Goal: Task Accomplishment & Management: Manage account settings

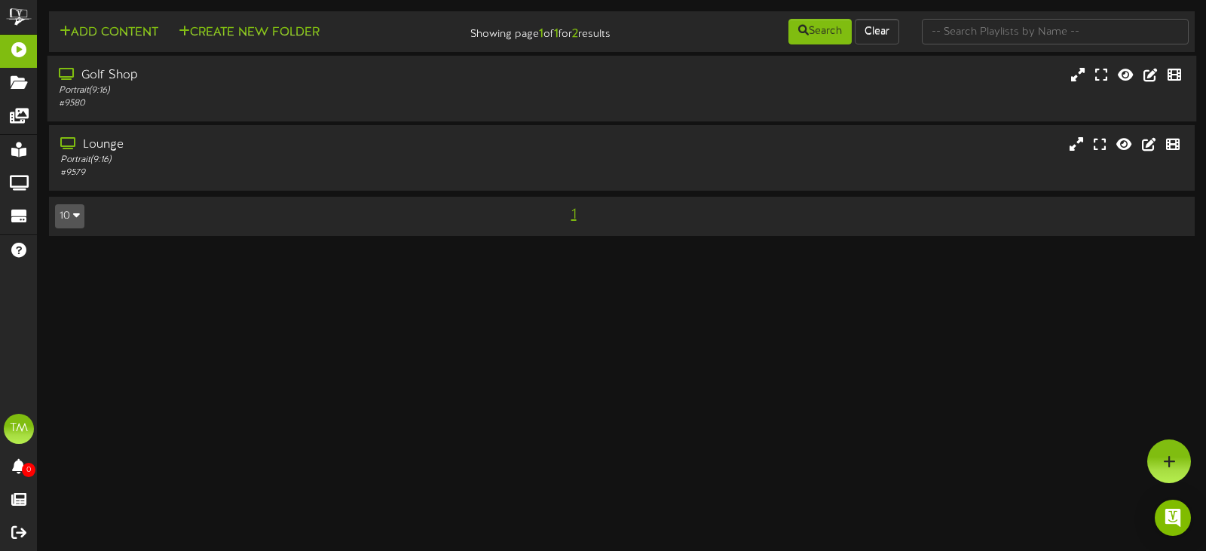
click at [202, 90] on div "Portrait ( 9:16 )" at bounding box center [287, 90] width 456 height 13
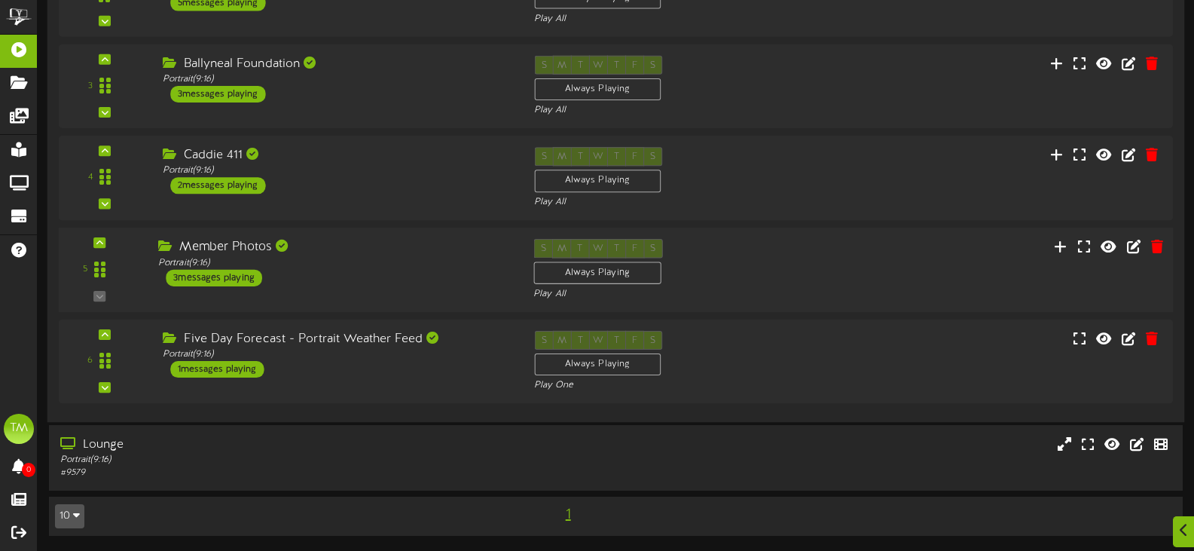
click at [325, 279] on div "Member Photos Portrait ( 9:16 ) 3 messages playing" at bounding box center [334, 262] width 375 height 47
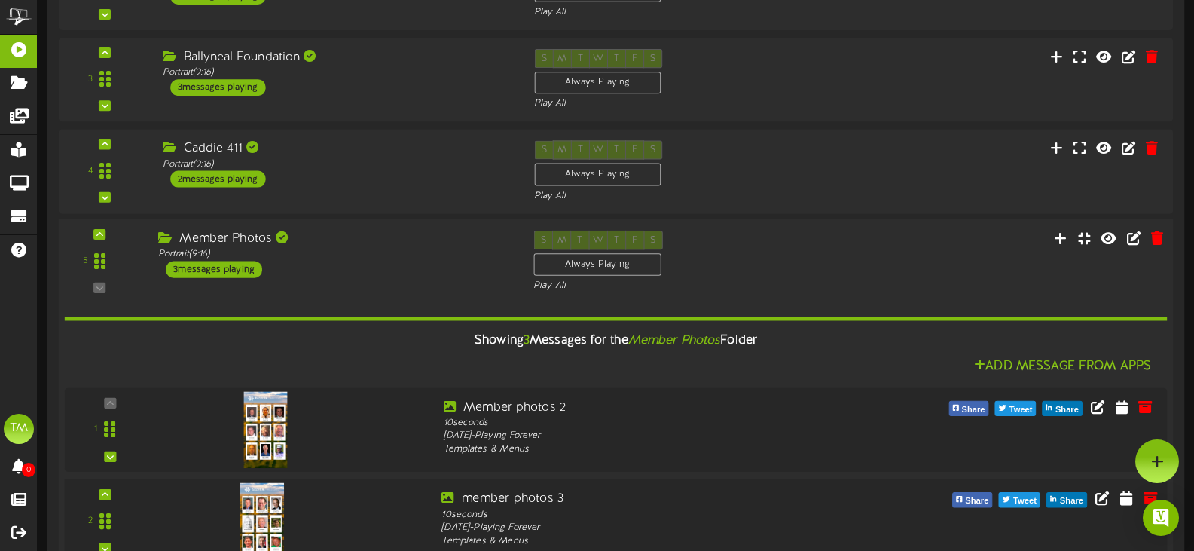
scroll to position [98, 0]
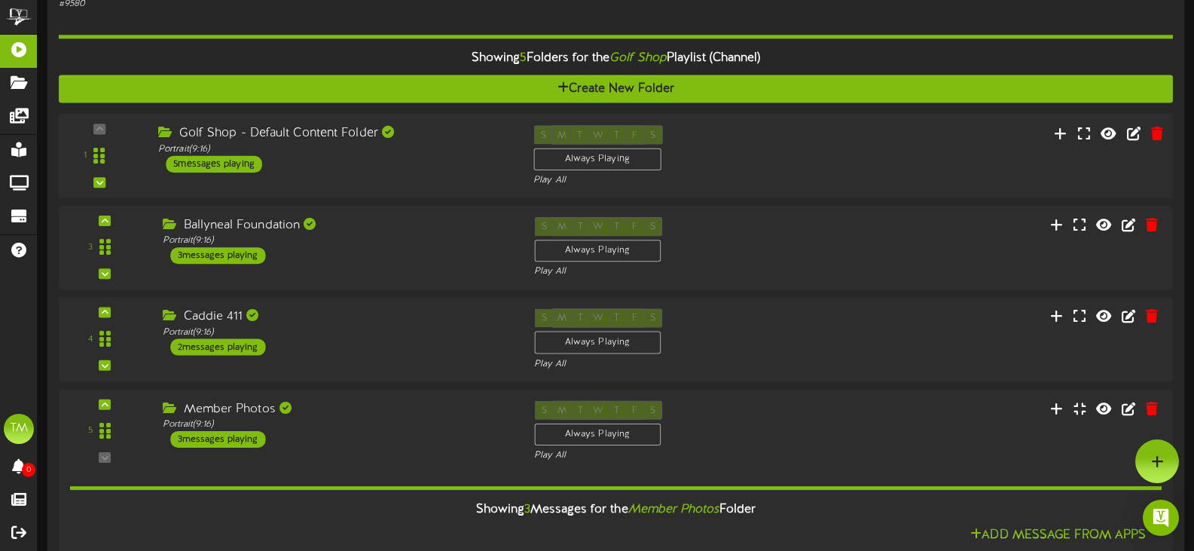
click at [283, 142] on div "Golf Shop - Default Content Folder" at bounding box center [334, 133] width 353 height 17
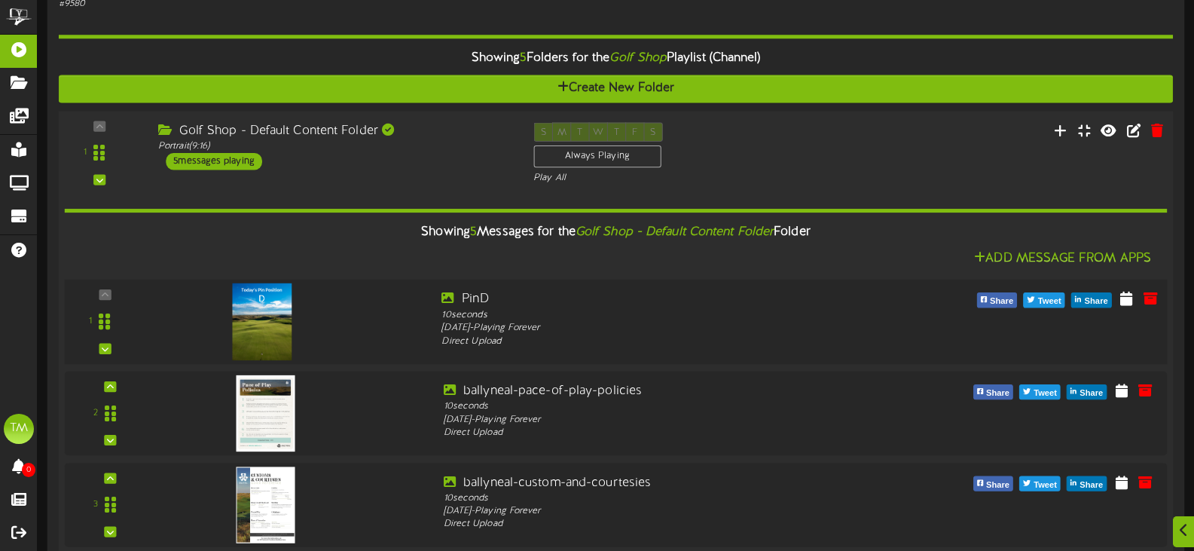
scroll to position [248, 0]
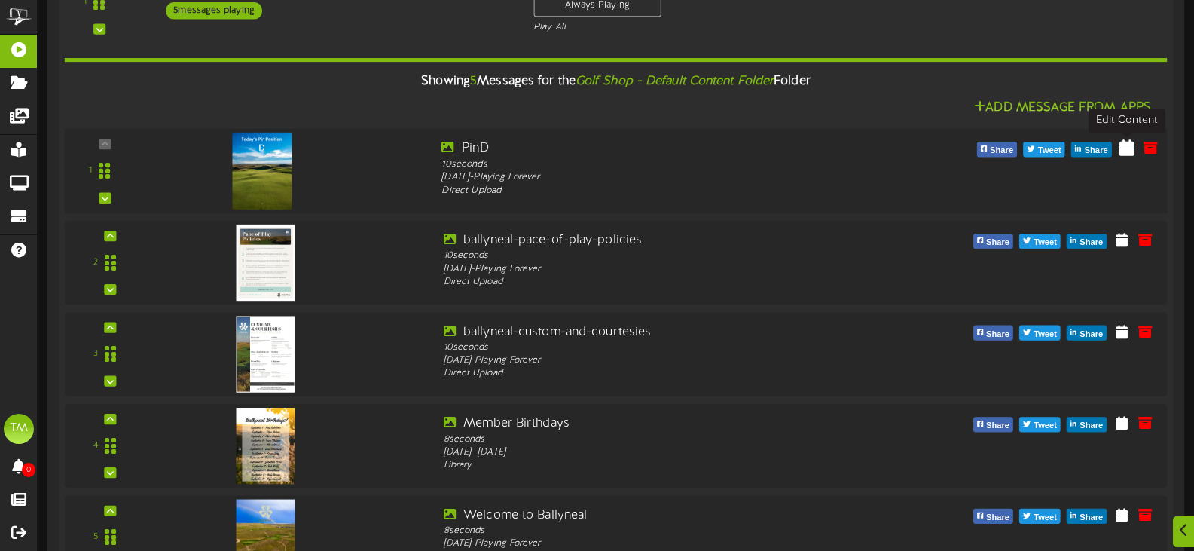
click at [1125, 153] on icon at bounding box center [1127, 147] width 15 height 17
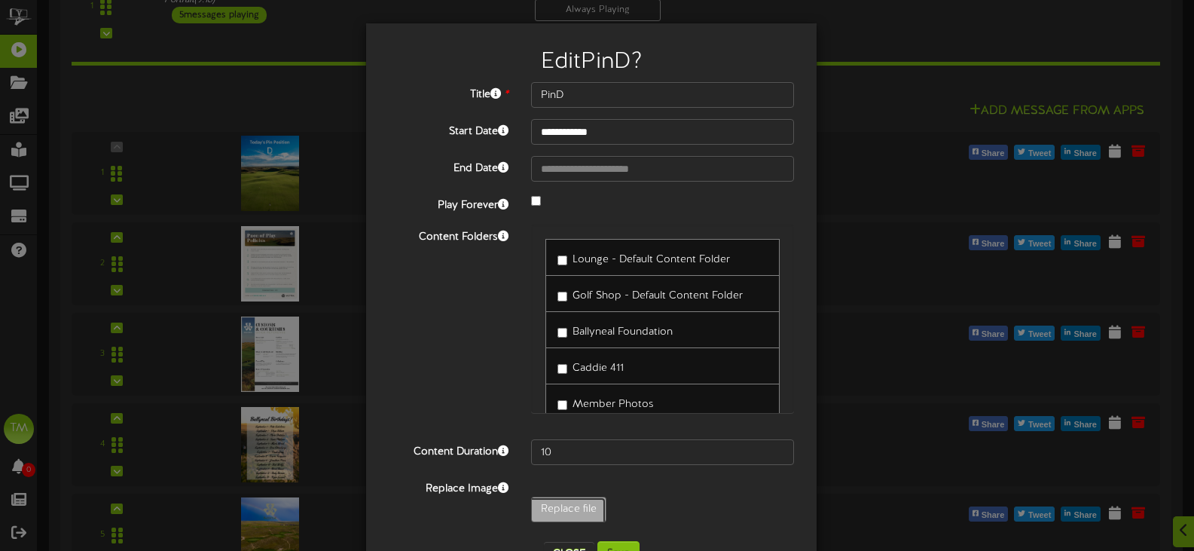
type input "**********"
type input "PinE"
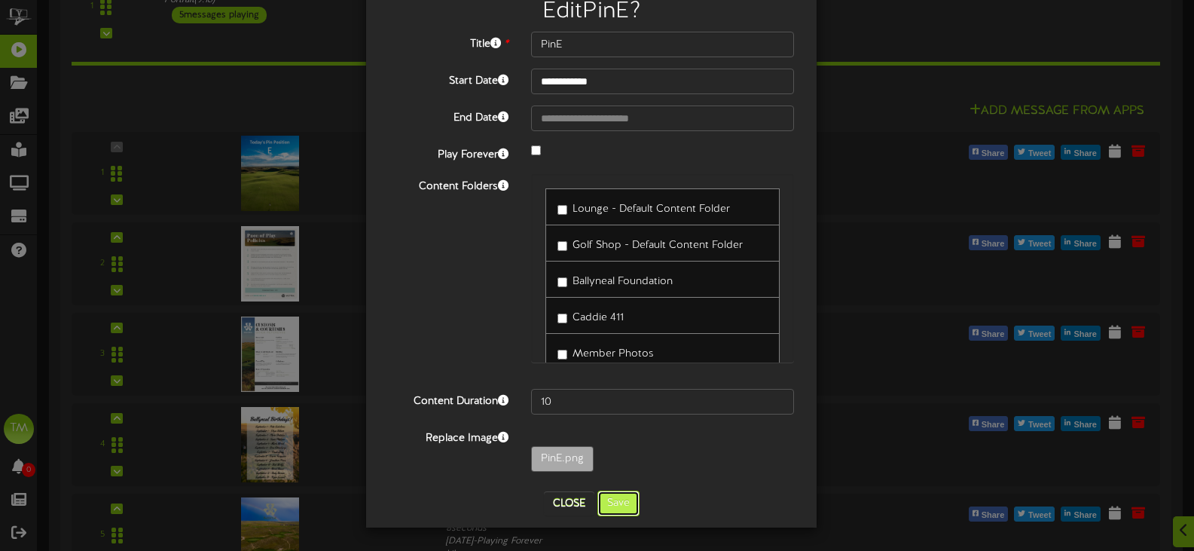
click at [615, 505] on button "Save" at bounding box center [618, 503] width 42 height 26
